Goal: Information Seeking & Learning: Learn about a topic

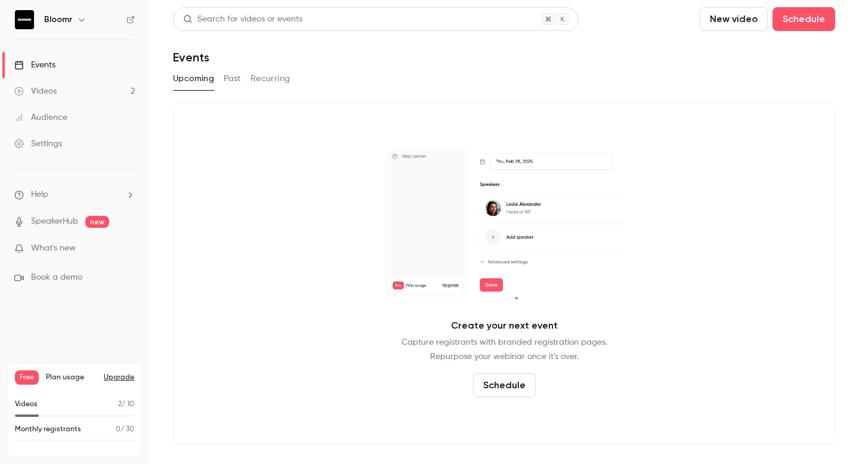
click at [89, 95] on link "Videos 2" at bounding box center [74, 91] width 149 height 26
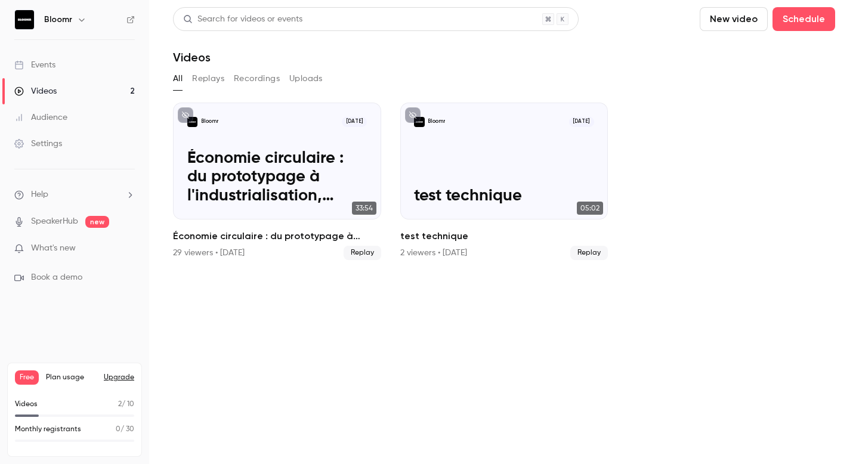
click at [107, 152] on link "Settings" at bounding box center [74, 144] width 149 height 26
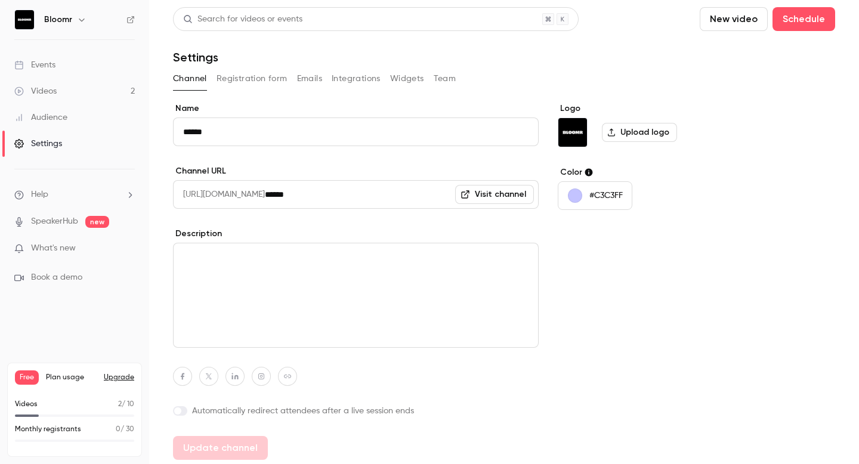
click at [105, 113] on link "Audience" at bounding box center [74, 117] width 149 height 26
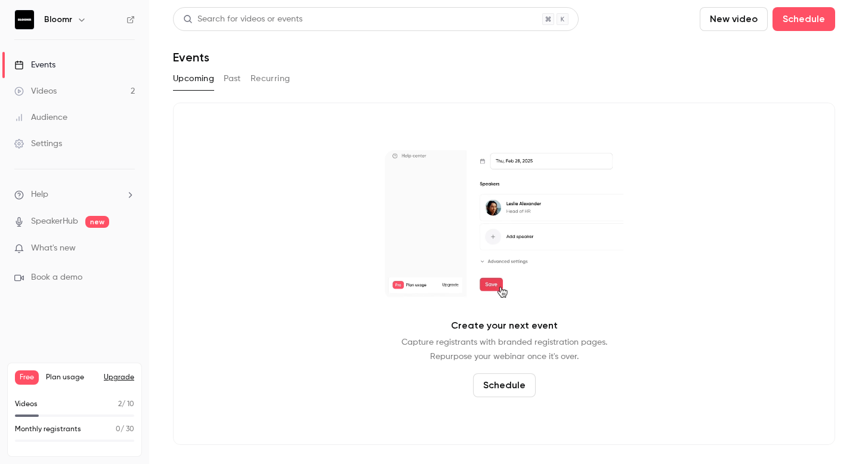
click at [73, 98] on link "Videos 2" at bounding box center [74, 91] width 149 height 26
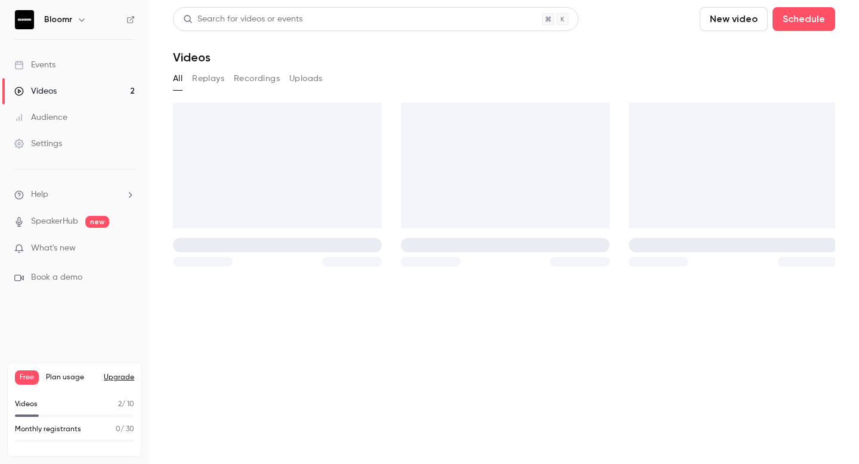
click at [72, 114] on link "Audience" at bounding box center [74, 117] width 149 height 26
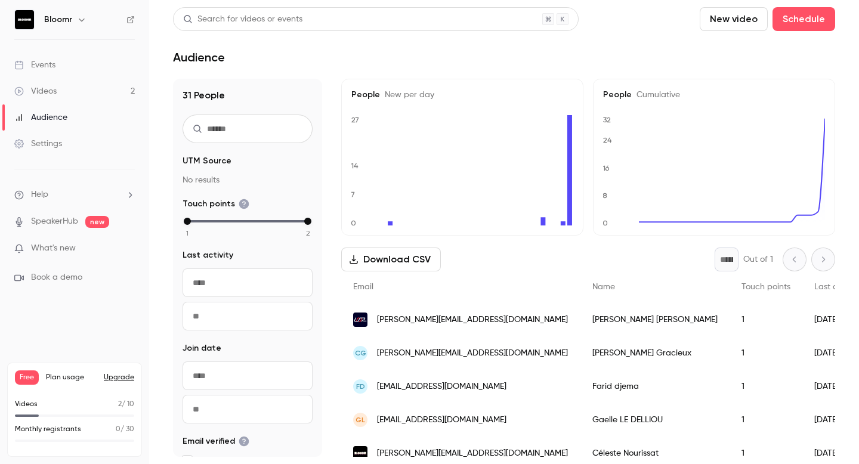
click at [49, 153] on link "Settings" at bounding box center [74, 144] width 149 height 26
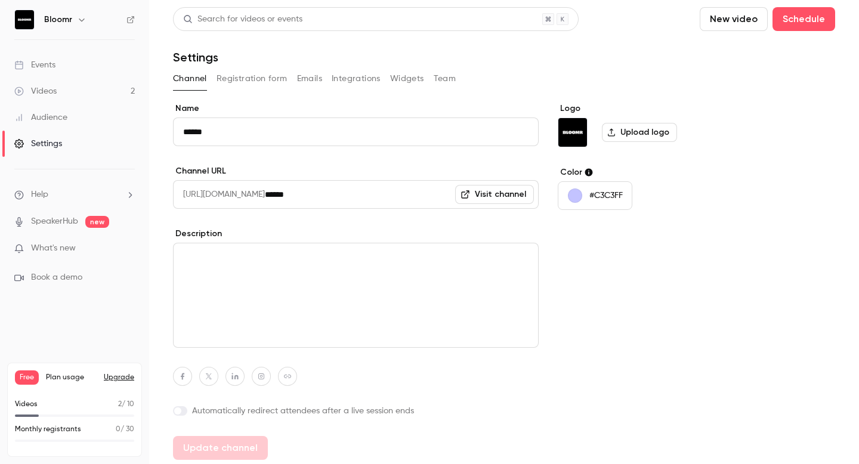
click at [66, 118] on div "Audience" at bounding box center [40, 118] width 53 height 12
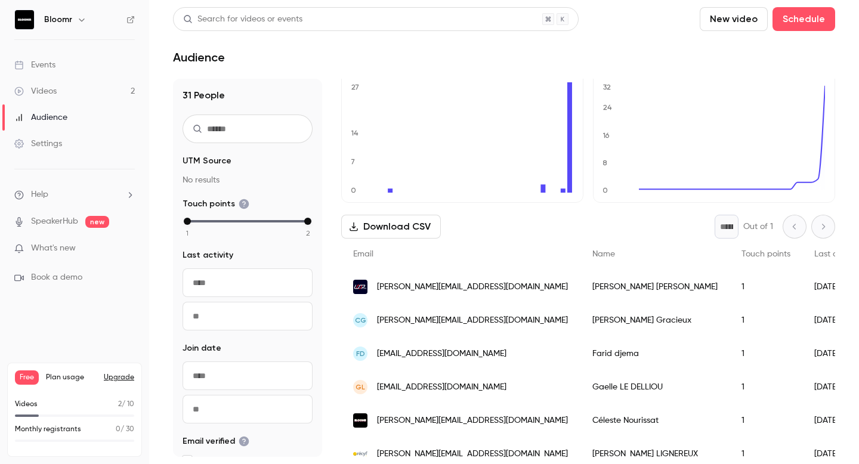
click at [49, 67] on div "Events" at bounding box center [34, 65] width 41 height 12
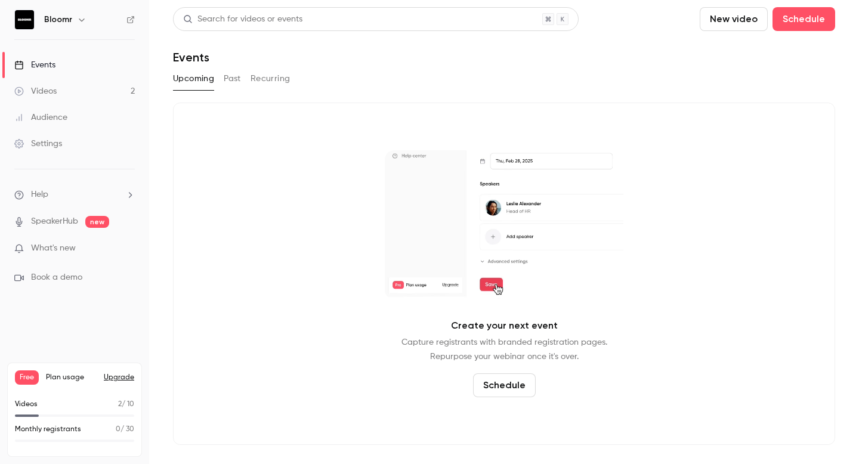
click at [238, 73] on button "Past" at bounding box center [232, 78] width 17 height 19
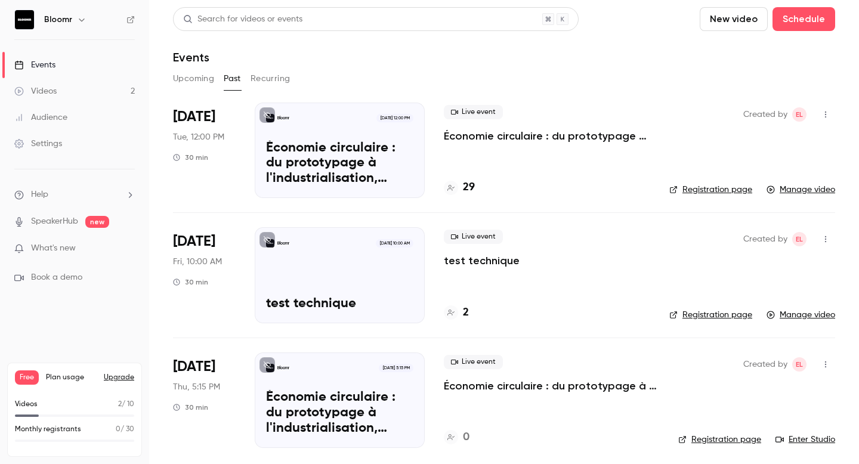
click at [524, 127] on div "Live event Économie circulaire : du prototypage à l'industrialisation, comment …" at bounding box center [547, 124] width 206 height 38
click at [518, 134] on p "Économie circulaire : du prototypage à l'industrialisation, comment se financer…" at bounding box center [547, 136] width 206 height 14
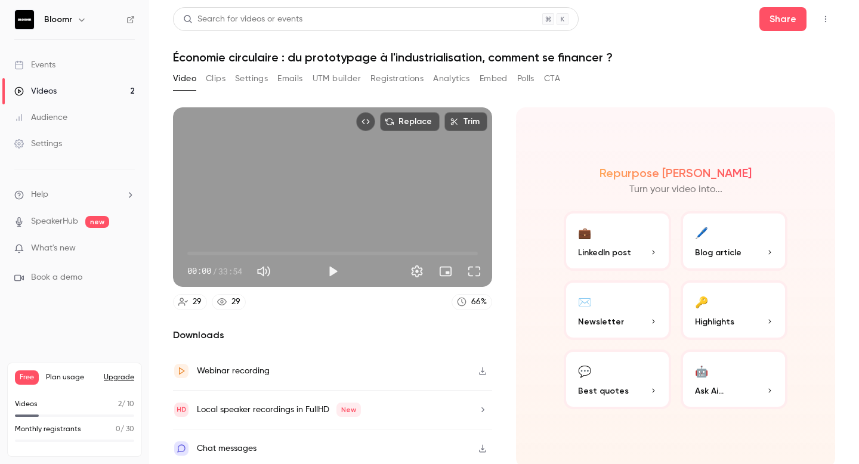
scroll to position [4, 0]
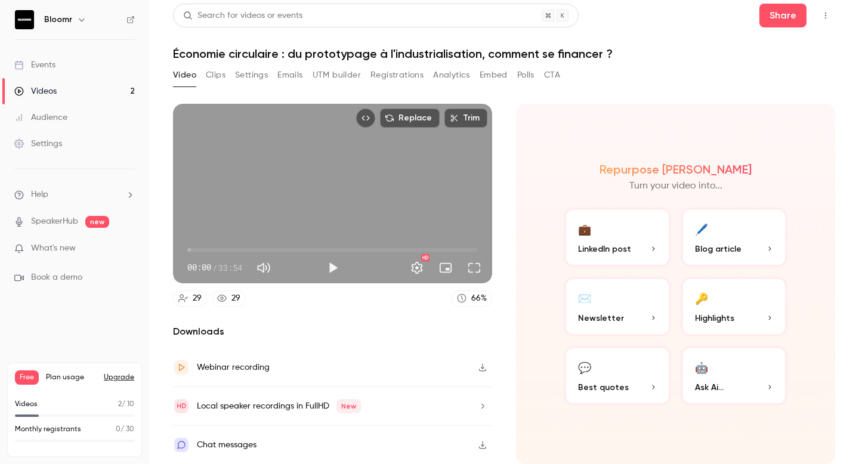
click at [457, 75] on button "Analytics" at bounding box center [451, 75] width 37 height 19
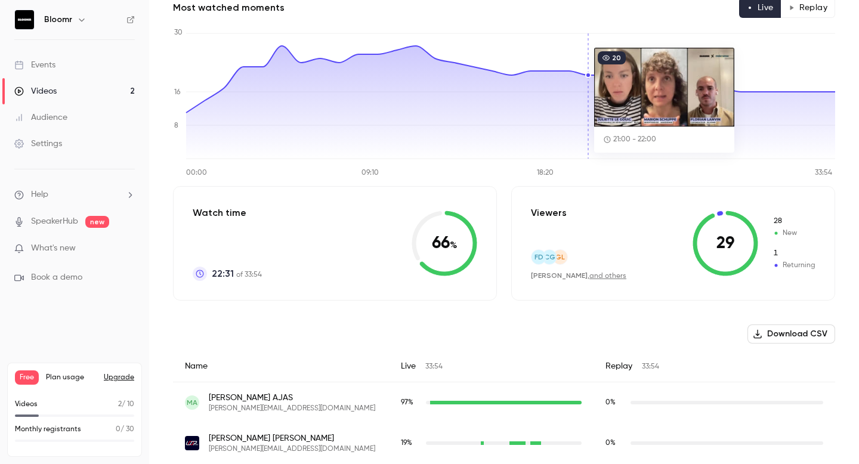
scroll to position [113, 0]
